Goal: Task Accomplishment & Management: Complete application form

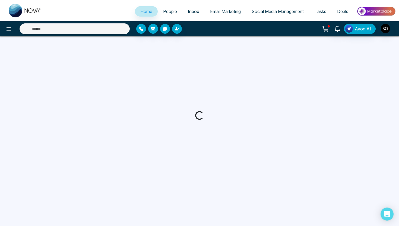
select select "*"
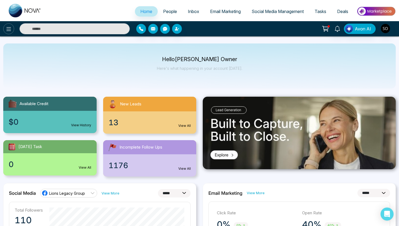
click at [7, 31] on icon at bounding box center [8, 29] width 7 height 7
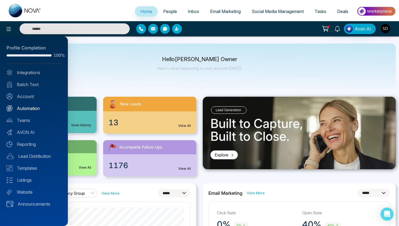
click at [29, 108] on link "Automation" at bounding box center [34, 108] width 55 height 7
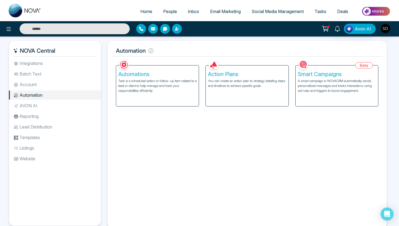
click at [29, 127] on li "Lead Distribution" at bounding box center [55, 126] width 92 height 9
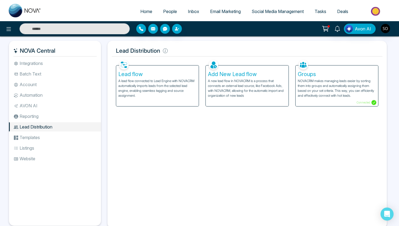
click at [166, 81] on p "A lead flow connected to Lead Engine with NOVACRM automatically imports leads f…" at bounding box center [157, 88] width 78 height 20
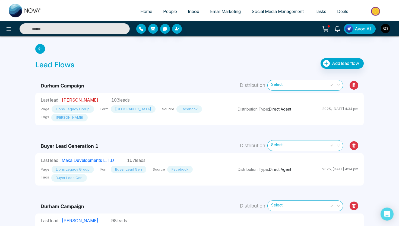
click at [75, 99] on link "Andrew Downie" at bounding box center [80, 99] width 37 height 5
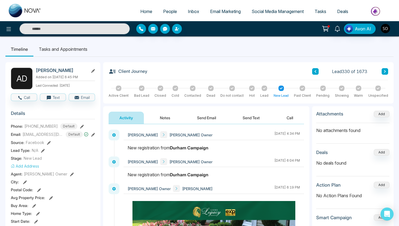
click at [173, 6] on link "People" at bounding box center [170, 11] width 25 height 10
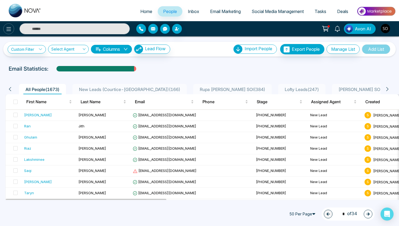
click at [8, 30] on icon at bounding box center [9, 29] width 5 height 4
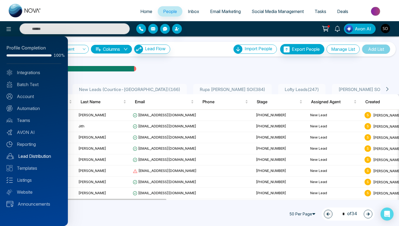
click at [32, 154] on link "Lead Distribution" at bounding box center [34, 156] width 55 height 7
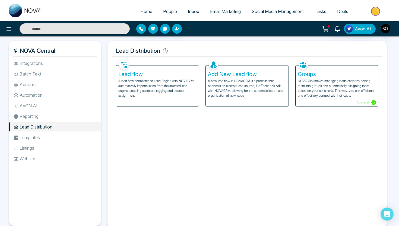
click at [166, 80] on p "A lead flow connected to Lead Engine with NOVACRM automatically imports leads f…" at bounding box center [157, 88] width 78 height 20
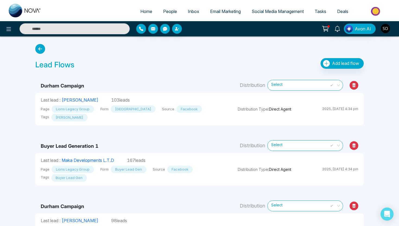
click at [166, 8] on link "People" at bounding box center [170, 11] width 25 height 10
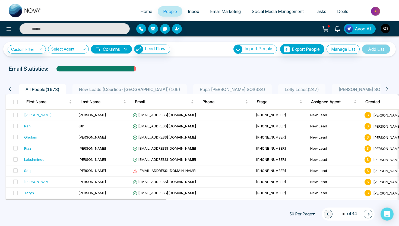
click at [81, 28] on input "text" at bounding box center [75, 28] width 110 height 11
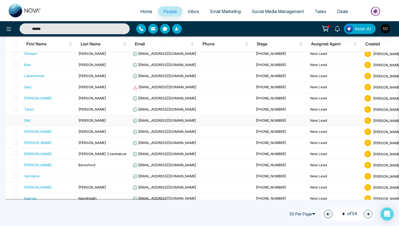
scroll to position [86, 0]
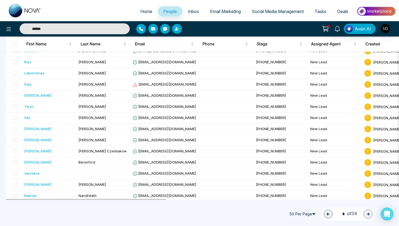
type input "******"
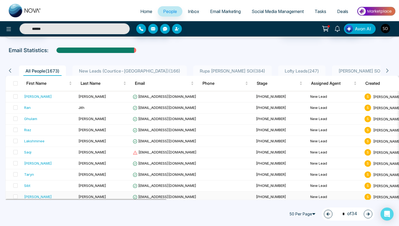
scroll to position [0, 0]
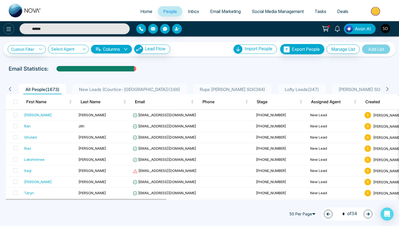
click at [7, 31] on icon at bounding box center [8, 29] width 7 height 7
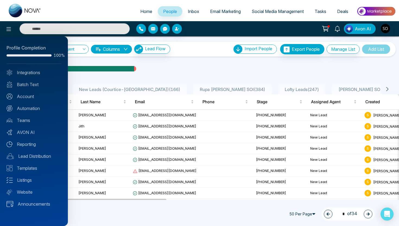
type input "******"
click at [35, 158] on link "Lead Distribution" at bounding box center [34, 156] width 55 height 7
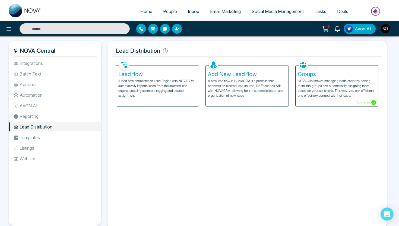
click at [167, 89] on p "A lead flow connected to Lead Engine with NOVACRM automatically imports leads f…" at bounding box center [157, 88] width 78 height 20
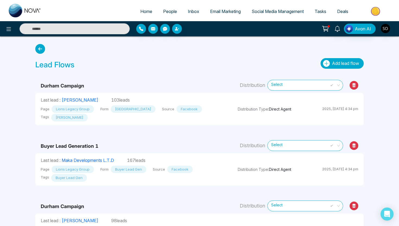
click at [333, 59] on button "Add lead flow" at bounding box center [342, 63] width 43 height 11
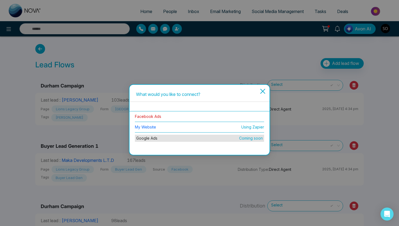
click at [157, 117] on link "Facebook Ads" at bounding box center [148, 116] width 26 height 5
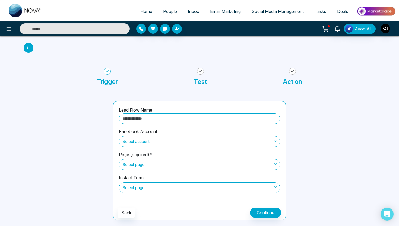
click at [156, 117] on input "text" at bounding box center [199, 118] width 161 height 11
click at [28, 46] on icon at bounding box center [29, 48] width 10 height 10
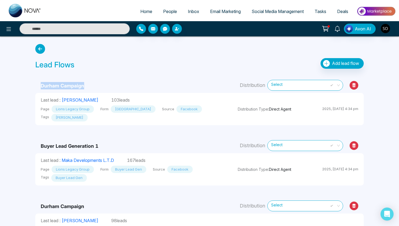
drag, startPoint x: 38, startPoint y: 87, endPoint x: 90, endPoint y: 87, distance: 52.2
click at [90, 87] on td "Durham Campaign" at bounding box center [133, 83] width 197 height 20
copy b "Durham Campaign"
click at [343, 62] on span "Add lead flow" at bounding box center [345, 63] width 27 height 5
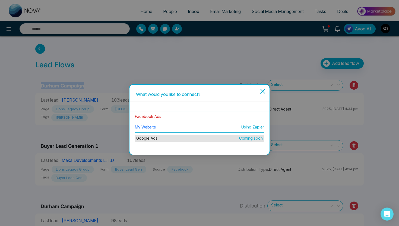
click at [150, 115] on link "Facebook Ads" at bounding box center [148, 116] width 26 height 5
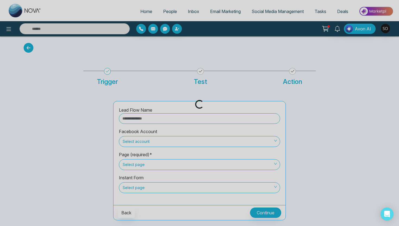
click at [147, 119] on div "Loading..." at bounding box center [199, 113] width 399 height 226
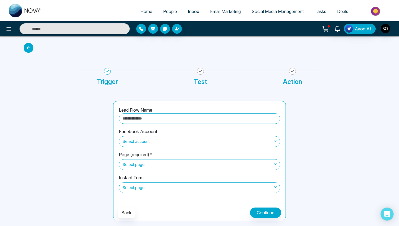
click at [147, 119] on input "text" at bounding box center [199, 118] width 161 height 11
paste input "**********"
click at [144, 145] on span "Select account" at bounding box center [200, 141] width 154 height 9
type input "**********"
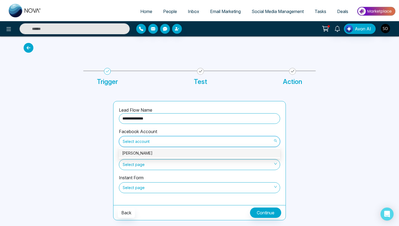
click at [143, 153] on div "Michael Kohl" at bounding box center [199, 153] width 155 height 6
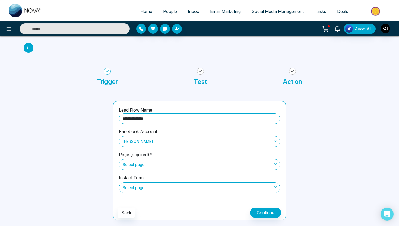
click at [142, 166] on span "Select page" at bounding box center [200, 164] width 154 height 9
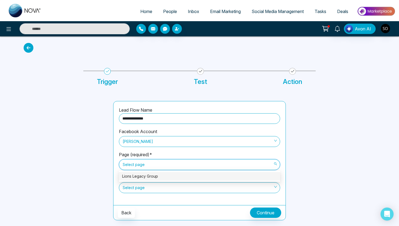
click at [142, 179] on div "Lions Legacy Group" at bounding box center [199, 176] width 155 height 6
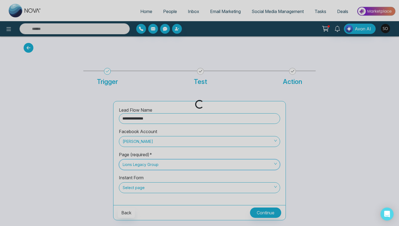
click at [141, 188] on div "Loading..." at bounding box center [199, 113] width 399 height 226
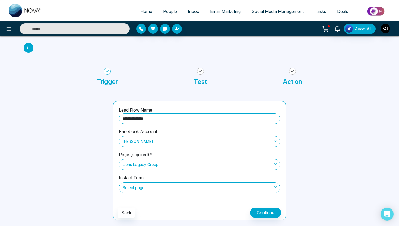
click at [141, 188] on span "Select page" at bounding box center [200, 187] width 154 height 9
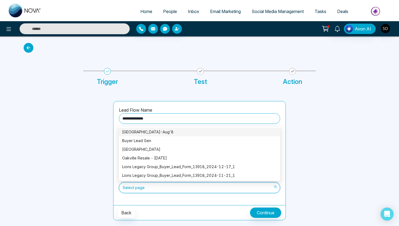
click at [150, 133] on div "Durham Region-Aug'8" at bounding box center [199, 132] width 155 height 6
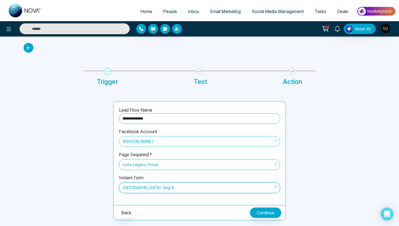
click at [139, 187] on span "Durham Region-Aug'8" at bounding box center [200, 187] width 154 height 9
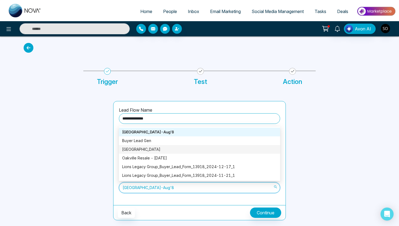
click at [149, 152] on div "Durham Region" at bounding box center [199, 149] width 155 height 6
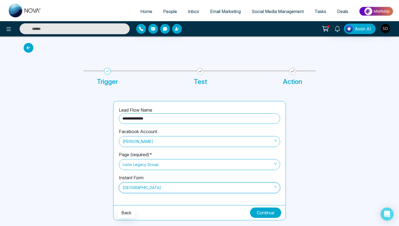
click at [265, 212] on button "Continue" at bounding box center [265, 213] width 31 height 10
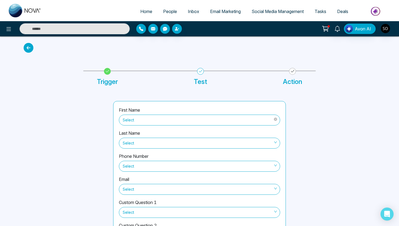
click at [190, 120] on span "Select" at bounding box center [200, 119] width 154 height 9
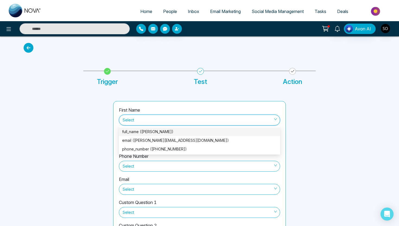
click at [186, 131] on div "full_name (Bharanyu Pathuri)" at bounding box center [199, 132] width 155 height 6
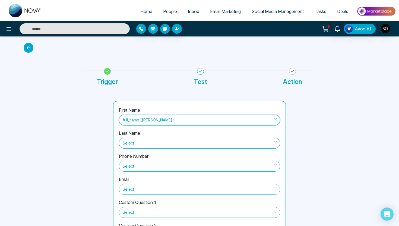
click at [165, 153] on div "Phone Number Select" at bounding box center [199, 164] width 161 height 23
click at [164, 142] on span "Select" at bounding box center [200, 143] width 154 height 9
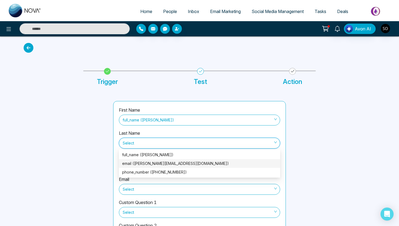
click at [100, 154] on div at bounding box center [65, 176] width 90 height 151
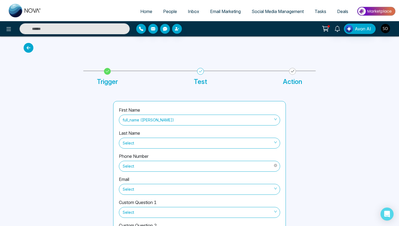
click at [136, 165] on span "Select" at bounding box center [200, 166] width 154 height 9
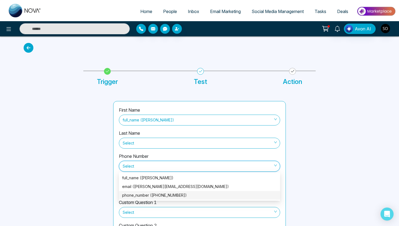
click at [139, 193] on div "phone_number (+12269613799)" at bounding box center [199, 195] width 161 height 9
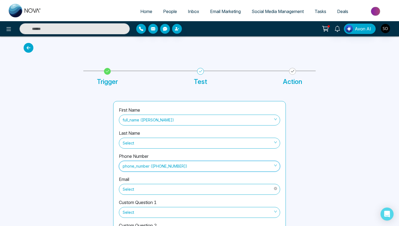
click at [139, 184] on div "Select" at bounding box center [199, 189] width 161 height 12
click at [140, 193] on span "Select" at bounding box center [200, 189] width 154 height 9
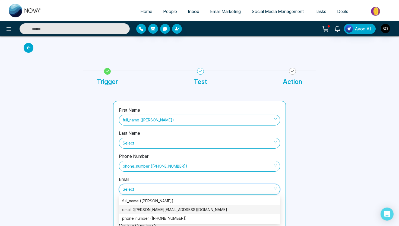
click at [140, 209] on div "email (pathuri.bharanyu@gmail.com)" at bounding box center [199, 210] width 155 height 6
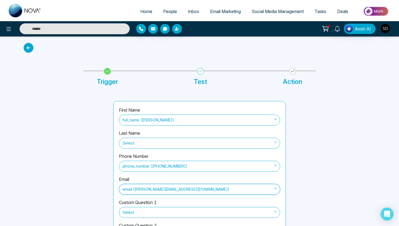
scroll to position [26, 0]
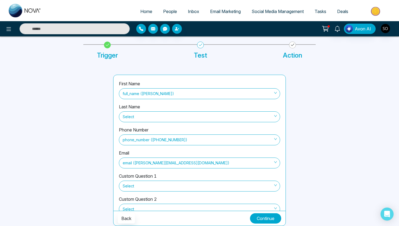
click at [253, 218] on button "Continue" at bounding box center [265, 218] width 31 height 10
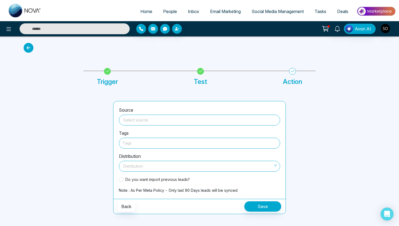
click at [165, 124] on span at bounding box center [199, 120] width 155 height 10
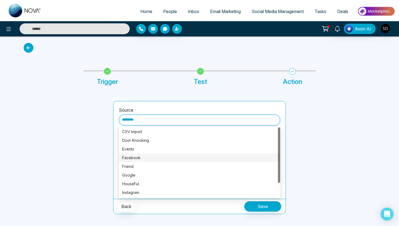
click at [147, 158] on div "Facebook" at bounding box center [199, 158] width 155 height 6
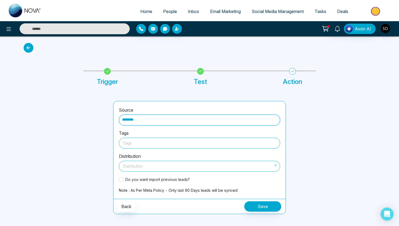
click at [139, 143] on div at bounding box center [200, 143] width 154 height 7
type input "********"
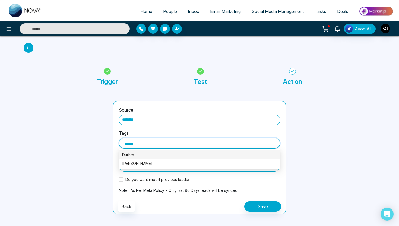
type input "*******"
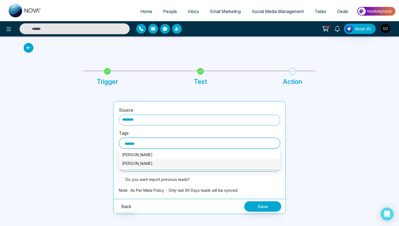
click at [138, 163] on div "Durhram Buyer" at bounding box center [199, 164] width 155 height 6
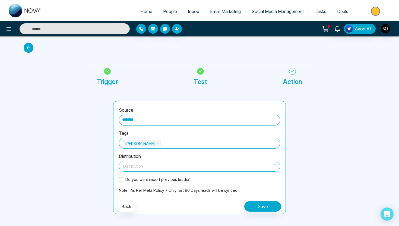
click at [98, 149] on div at bounding box center [65, 157] width 90 height 113
click at [123, 180] on span at bounding box center [121, 179] width 4 height 4
click at [140, 171] on span at bounding box center [197, 166] width 151 height 10
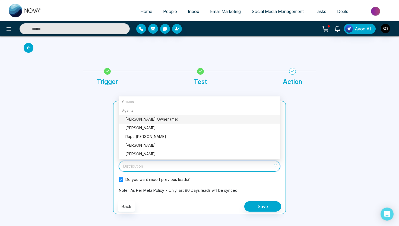
click at [165, 119] on div "Sharon J Crann Owner (me)" at bounding box center [201, 119] width 152 height 6
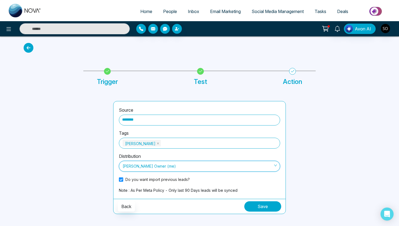
click at [264, 206] on button "Save" at bounding box center [262, 206] width 37 height 10
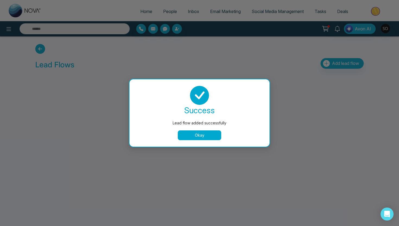
click at [198, 136] on button "Okay" at bounding box center [199, 135] width 43 height 10
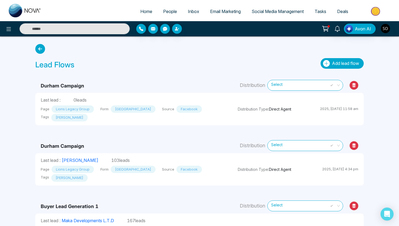
click at [347, 64] on span "Add lead flow" at bounding box center [345, 63] width 27 height 5
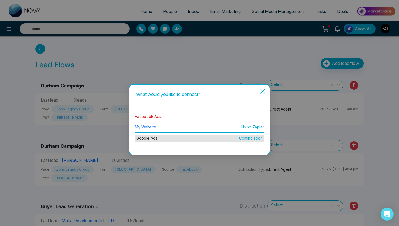
click at [155, 117] on link "Facebook Ads" at bounding box center [148, 116] width 26 height 5
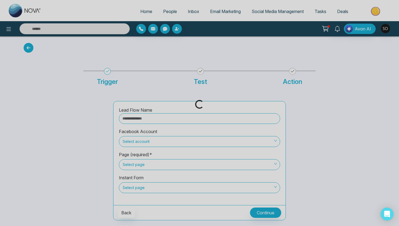
click at [146, 118] on div "Loading..." at bounding box center [199, 113] width 399 height 226
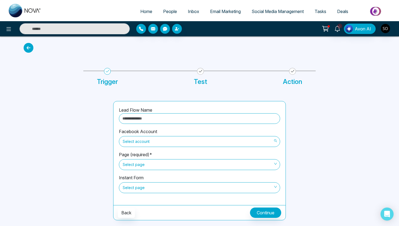
click at [145, 143] on span "Select account" at bounding box center [200, 141] width 154 height 9
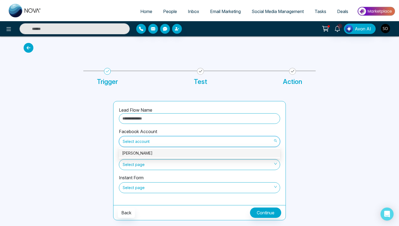
click at [143, 153] on div "Michael Kohl" at bounding box center [199, 153] width 155 height 6
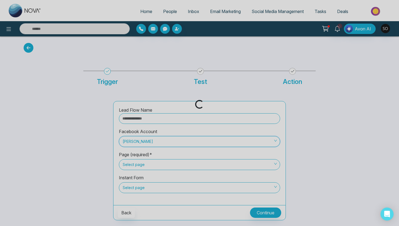
click at [143, 163] on div "Loading..." at bounding box center [199, 113] width 399 height 226
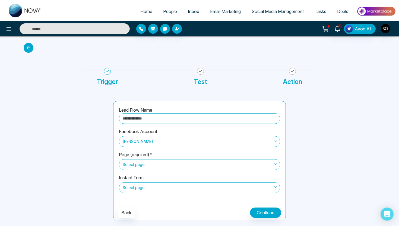
click at [143, 163] on span "Select page" at bounding box center [200, 164] width 154 height 9
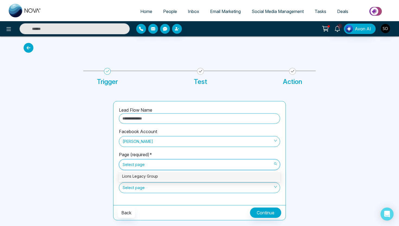
click at [144, 178] on div "Lions Legacy Group" at bounding box center [199, 176] width 155 height 6
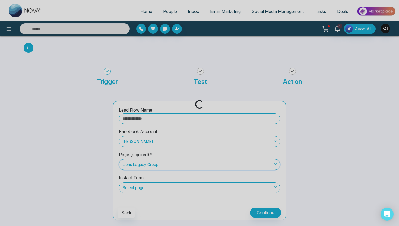
click at [142, 189] on div "Loading..." at bounding box center [199, 113] width 399 height 226
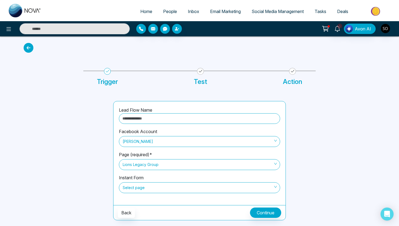
click at [142, 189] on span "Select page" at bounding box center [200, 187] width 154 height 9
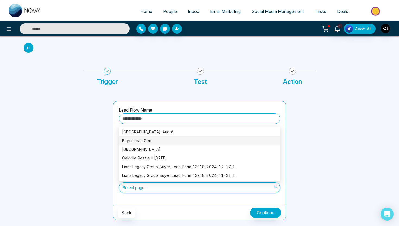
click at [152, 140] on div "Buyer Lead Gen" at bounding box center [199, 141] width 155 height 6
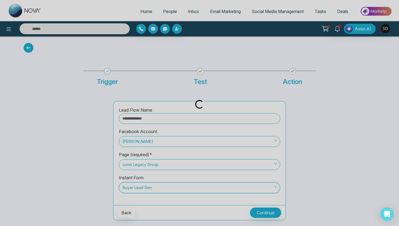
click at [270, 212] on div "Loading..." at bounding box center [199, 113] width 399 height 226
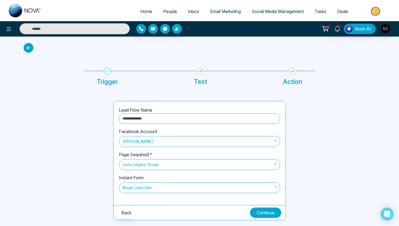
click at [270, 212] on button "Continue" at bounding box center [265, 213] width 31 height 10
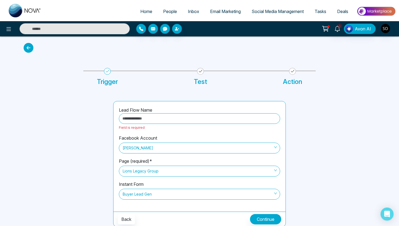
click at [156, 114] on input "text" at bounding box center [199, 118] width 161 height 11
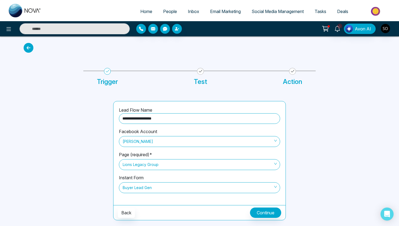
type input "**********"
click at [261, 212] on button "Continue" at bounding box center [265, 213] width 31 height 10
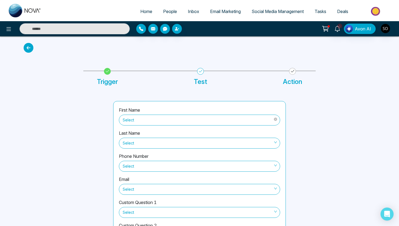
click at [140, 121] on span "Select" at bounding box center [200, 119] width 154 height 9
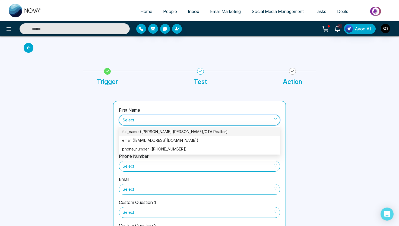
click at [139, 134] on div "full_name (Sharon J. Crann Durham/GTA Realtor)" at bounding box center [199, 132] width 155 height 6
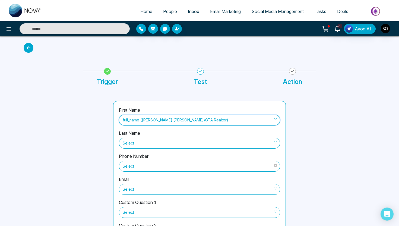
click at [132, 169] on span "Select" at bounding box center [200, 166] width 154 height 9
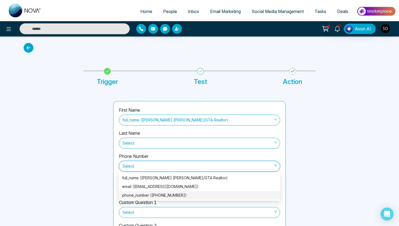
click at [133, 199] on div "phone_number (+19054495364)" at bounding box center [199, 195] width 161 height 9
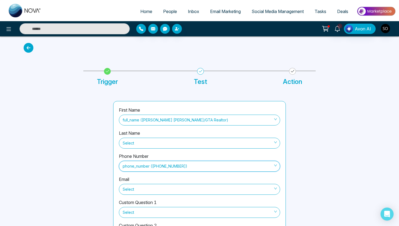
click at [134, 180] on div "Email Select" at bounding box center [199, 187] width 161 height 23
click at [134, 186] on span "Select" at bounding box center [200, 189] width 154 height 9
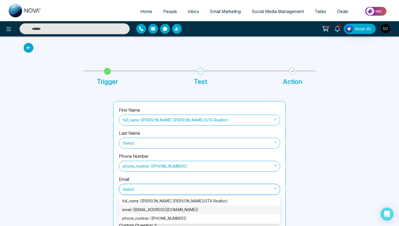
click at [137, 210] on div "email (sharoncrann@gmail.com)" at bounding box center [199, 210] width 155 height 6
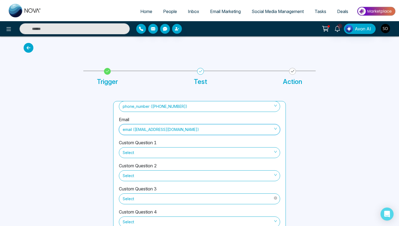
scroll to position [26, 0]
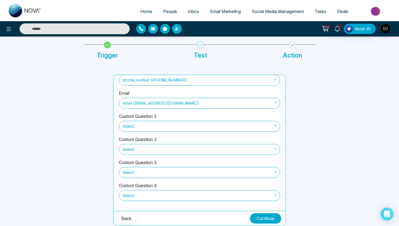
click at [272, 221] on button "Continue" at bounding box center [265, 218] width 31 height 10
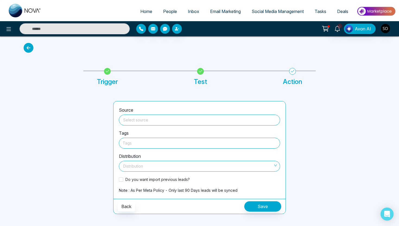
click at [165, 121] on input "search" at bounding box center [199, 119] width 155 height 8
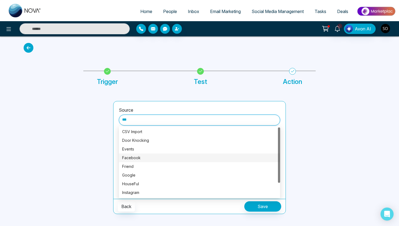
click at [146, 160] on div "Facebook" at bounding box center [199, 158] width 155 height 6
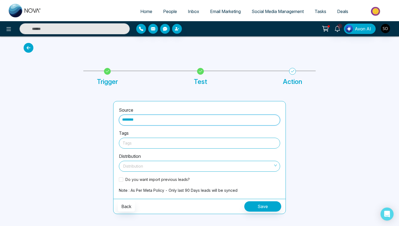
click at [137, 142] on div at bounding box center [200, 143] width 154 height 7
type input "********"
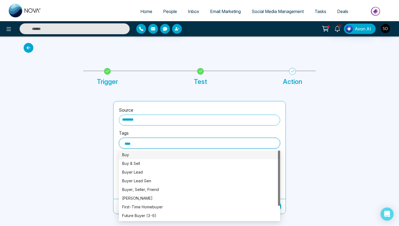
type input "*****"
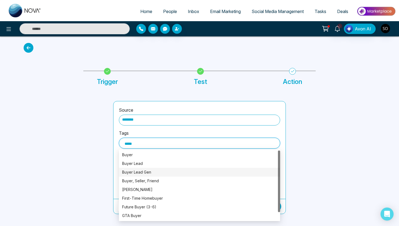
click at [142, 175] on div "Buyer Lead Gen" at bounding box center [199, 172] width 161 height 9
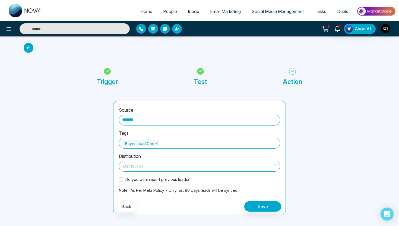
click at [295, 177] on div at bounding box center [334, 157] width 90 height 113
click at [194, 169] on input "search" at bounding box center [197, 165] width 151 height 8
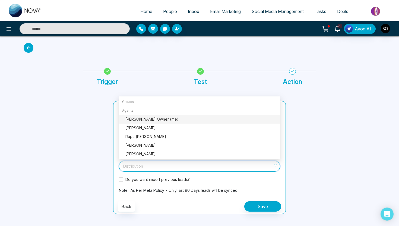
click at [148, 120] on div "Sharon J Crann Owner (me)" at bounding box center [201, 119] width 152 height 6
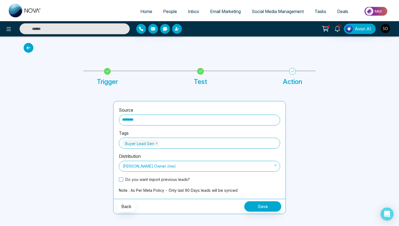
click at [121, 178] on span at bounding box center [121, 179] width 4 height 4
click at [271, 206] on button "Save" at bounding box center [262, 206] width 37 height 10
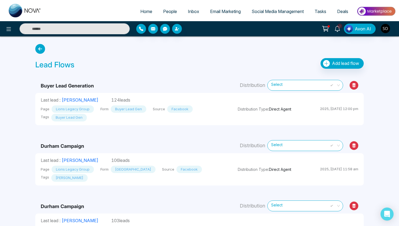
click at [163, 12] on span "People" at bounding box center [170, 11] width 14 height 5
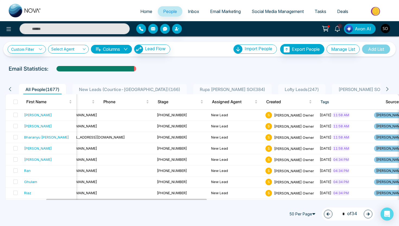
click at [390, 32] on button "button" at bounding box center [386, 29] width 10 height 10
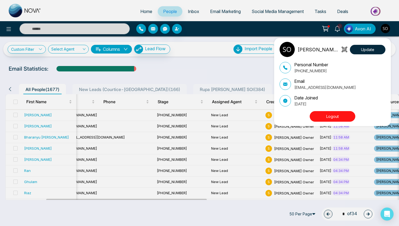
click at [342, 117] on button "Logout" at bounding box center [333, 116] width 46 height 11
